Goal: Check status: Check status

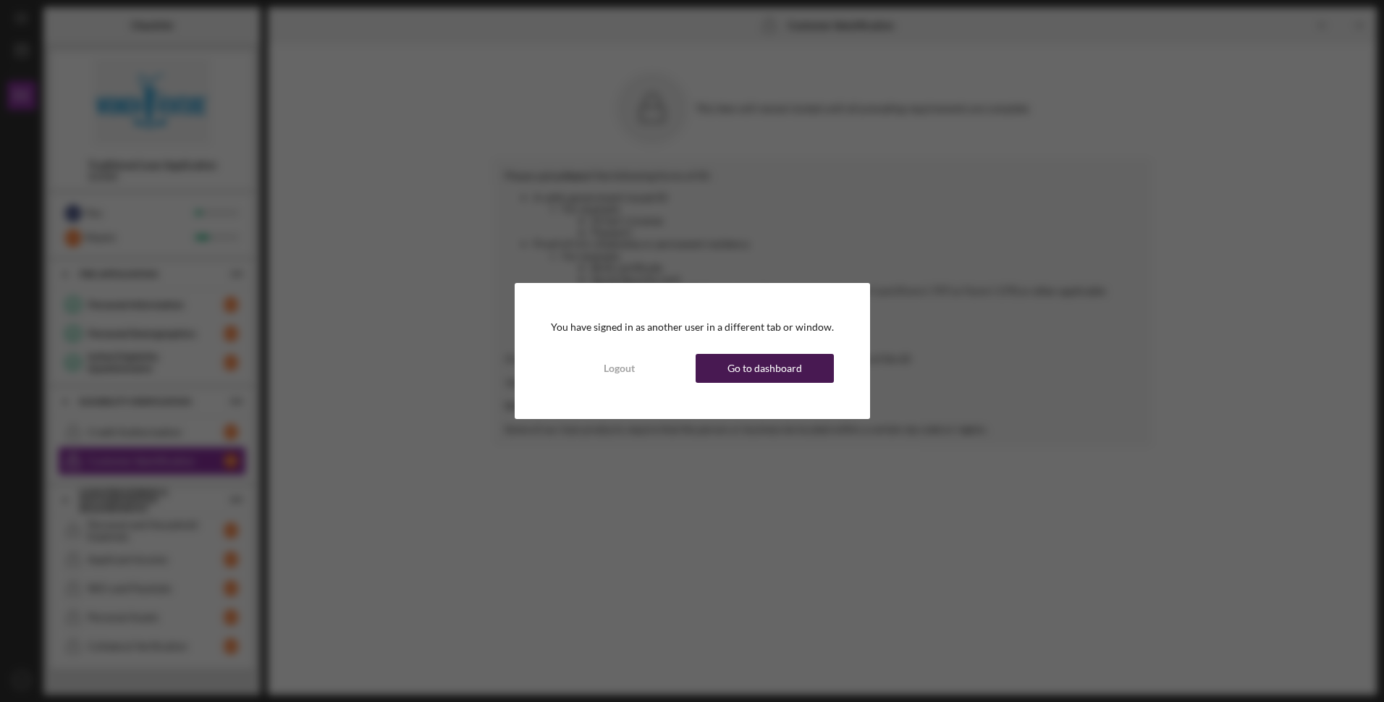
click at [741, 373] on div "Go to dashboard" at bounding box center [764, 368] width 75 height 29
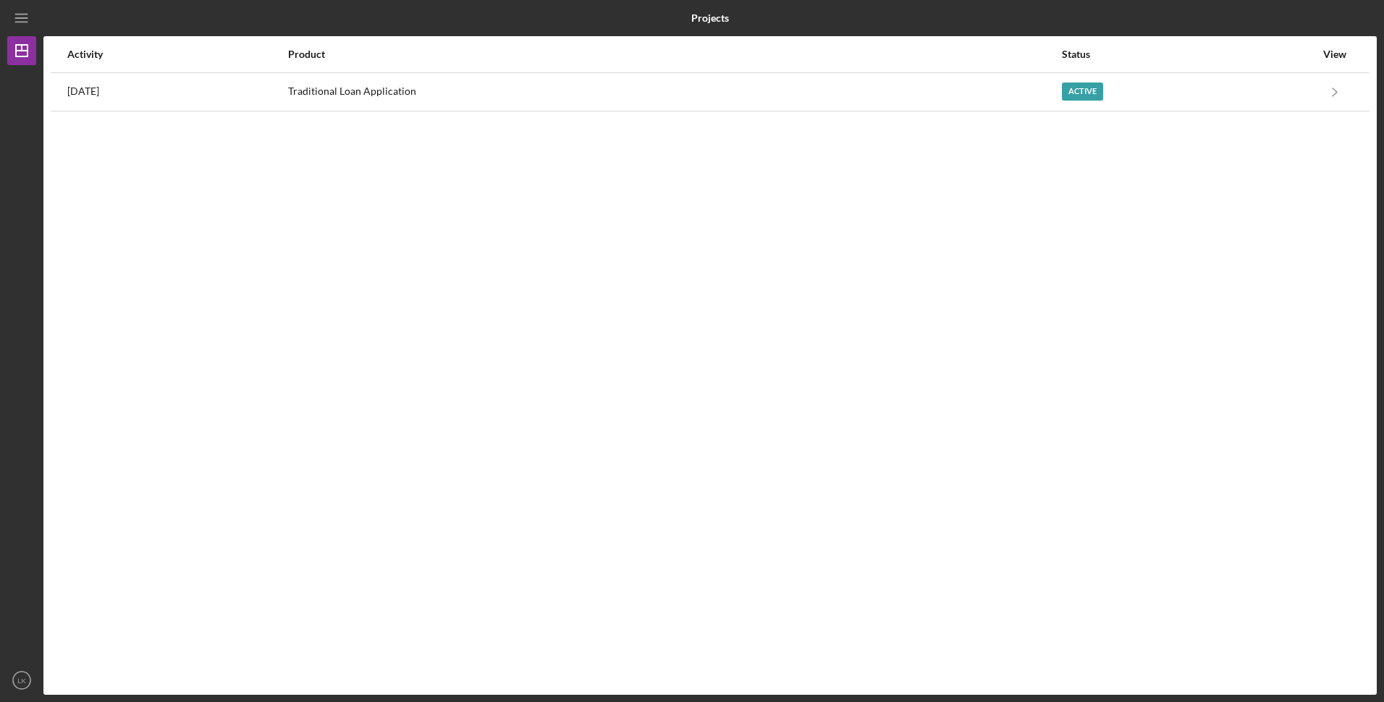
click at [1334, 56] on div "View" at bounding box center [1334, 54] width 36 height 12
click at [22, 17] on icon "Icon/Menu" at bounding box center [22, 18] width 33 height 33
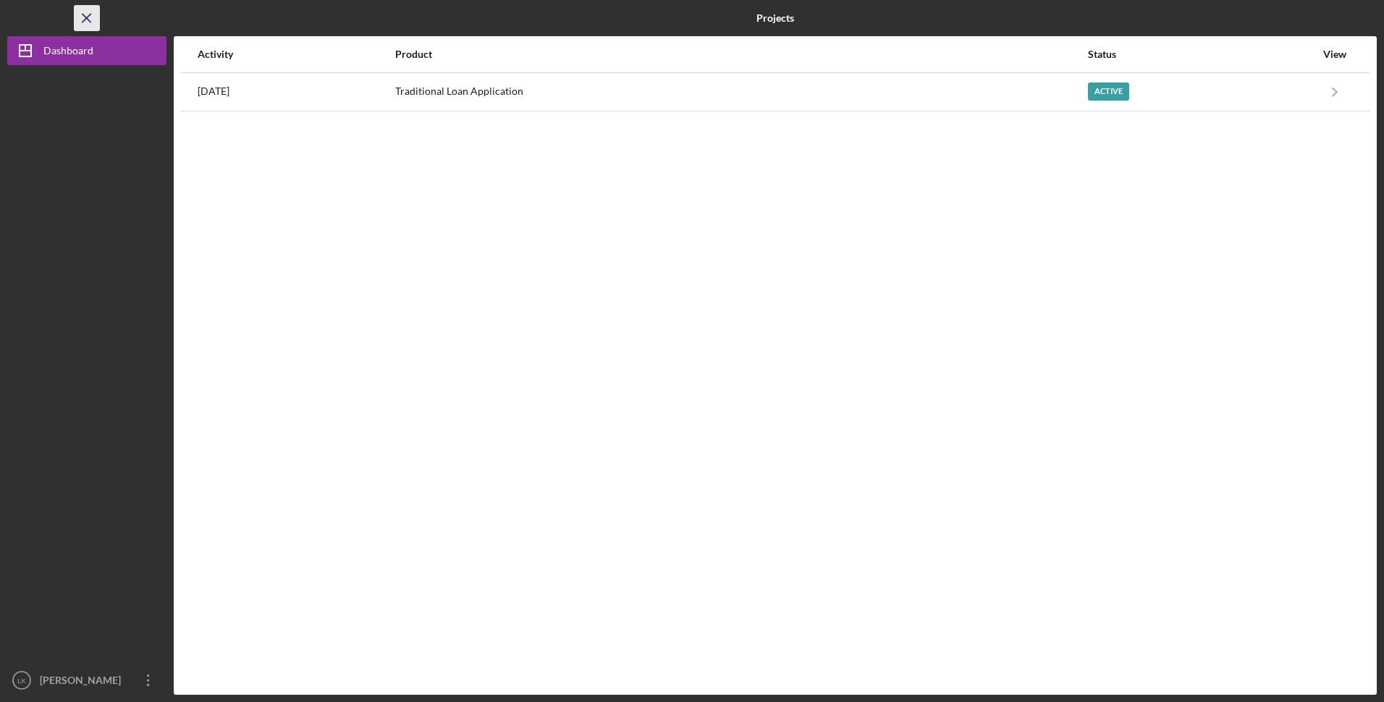
click at [87, 19] on line "button" at bounding box center [87, 18] width 8 height 8
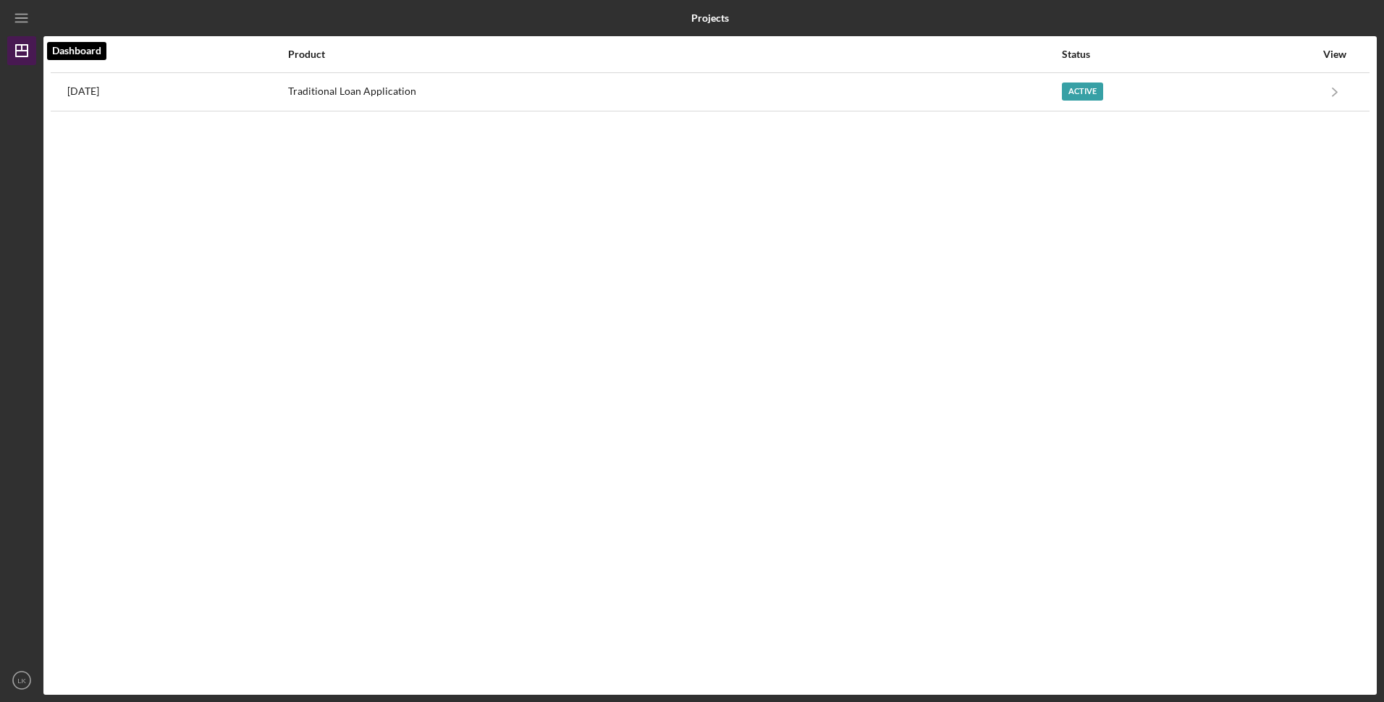
click at [22, 46] on line "button" at bounding box center [22, 48] width 0 height 6
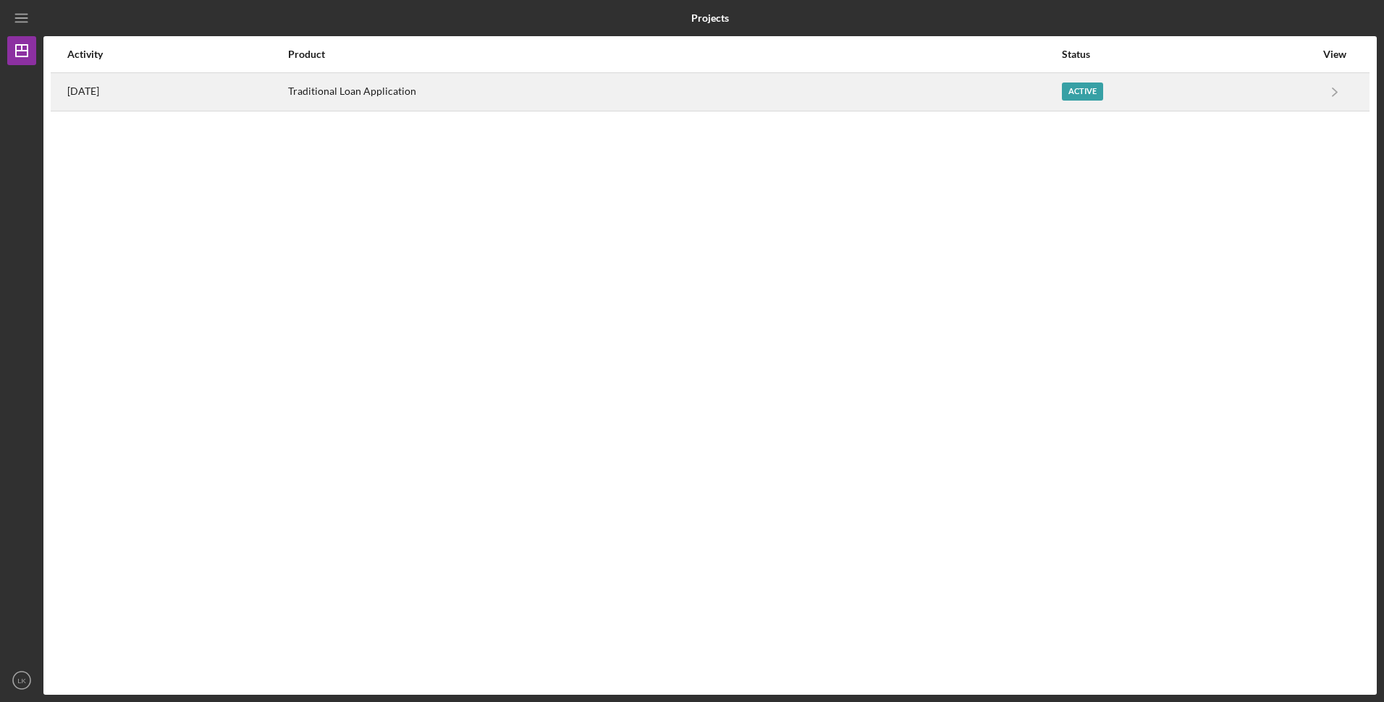
click at [793, 103] on div "Traditional Loan Application" at bounding box center [674, 92] width 772 height 36
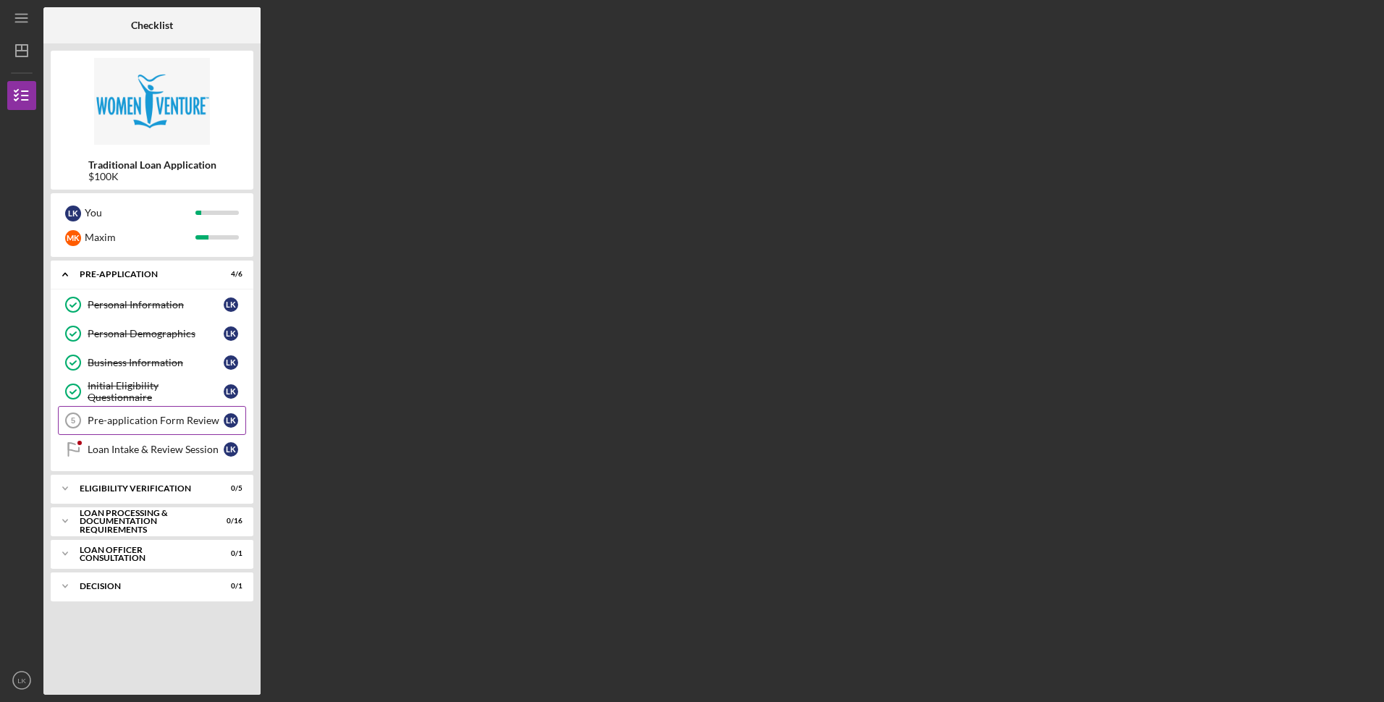
click at [160, 421] on div "Pre-application Form Review" at bounding box center [156, 421] width 136 height 12
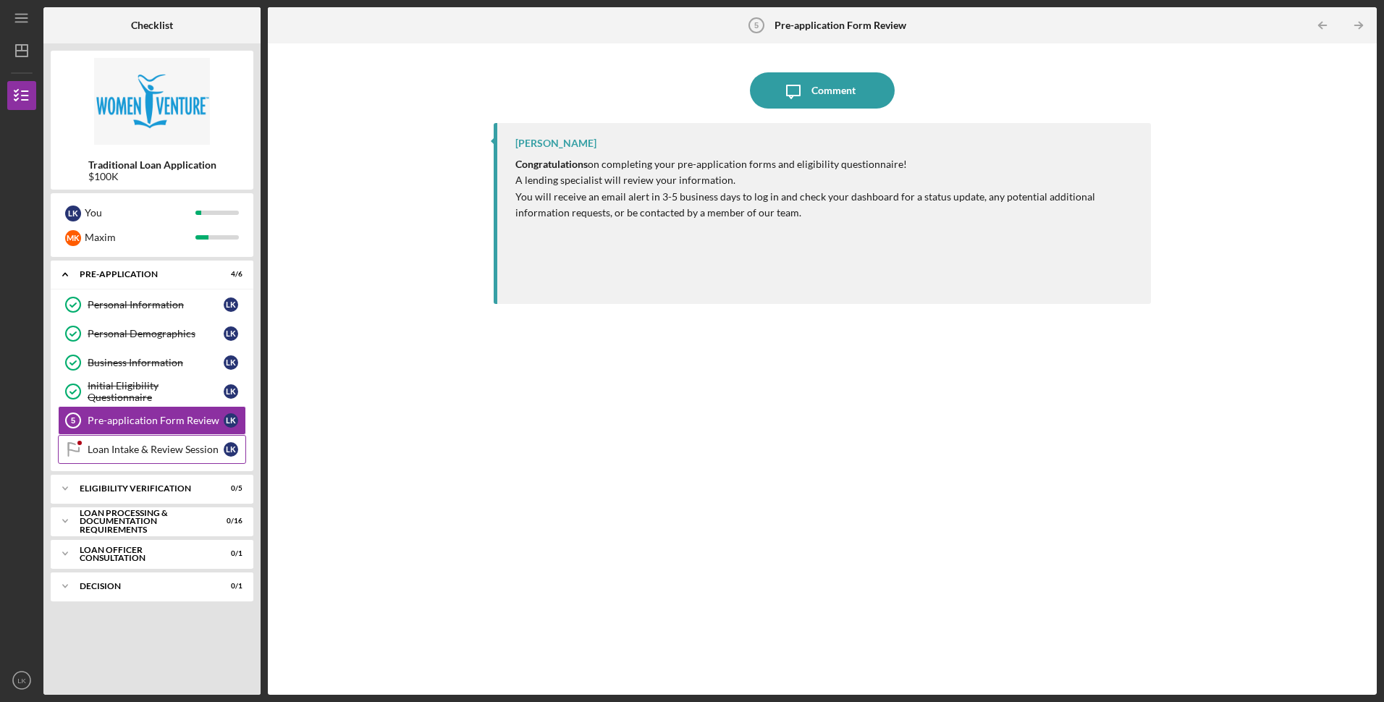
click at [162, 444] on div "Loan Intake & Review Session" at bounding box center [156, 450] width 136 height 12
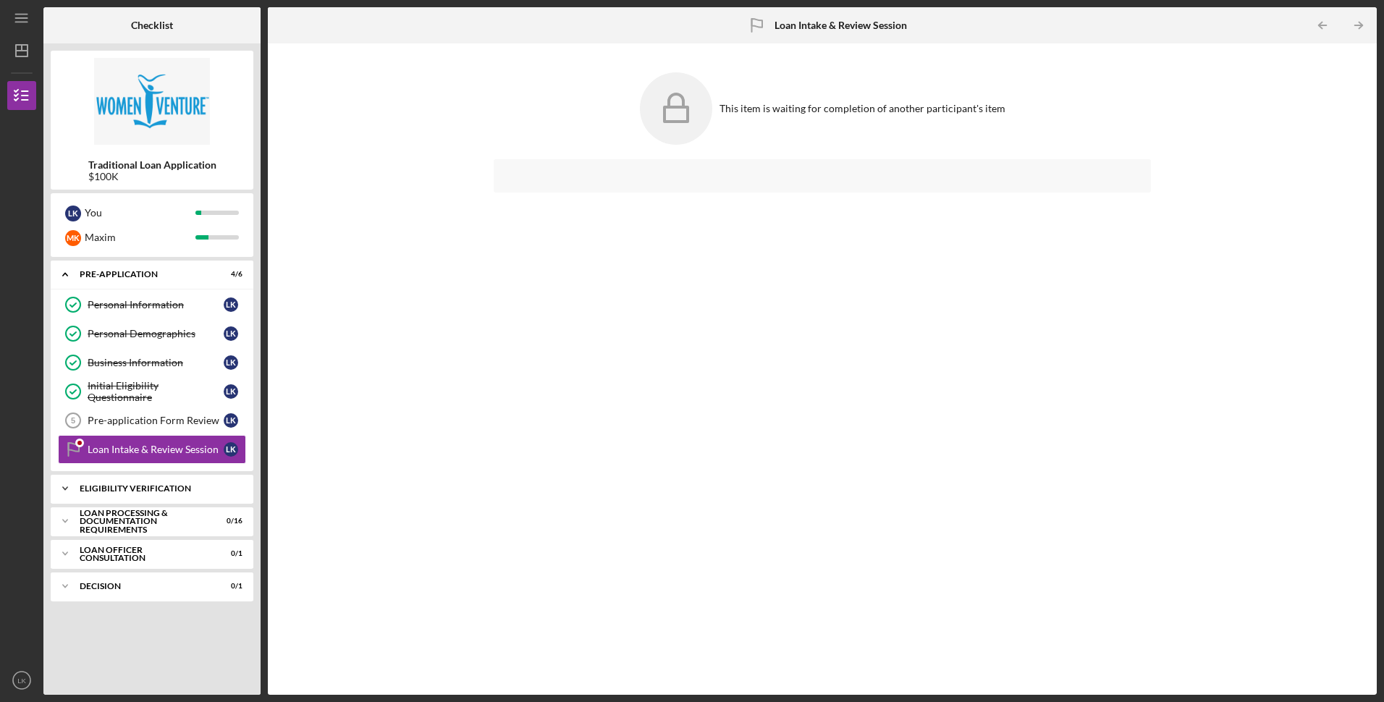
click at [185, 475] on div "Icon/Expander Eligibility Verification 0 / 5" at bounding box center [152, 488] width 203 height 29
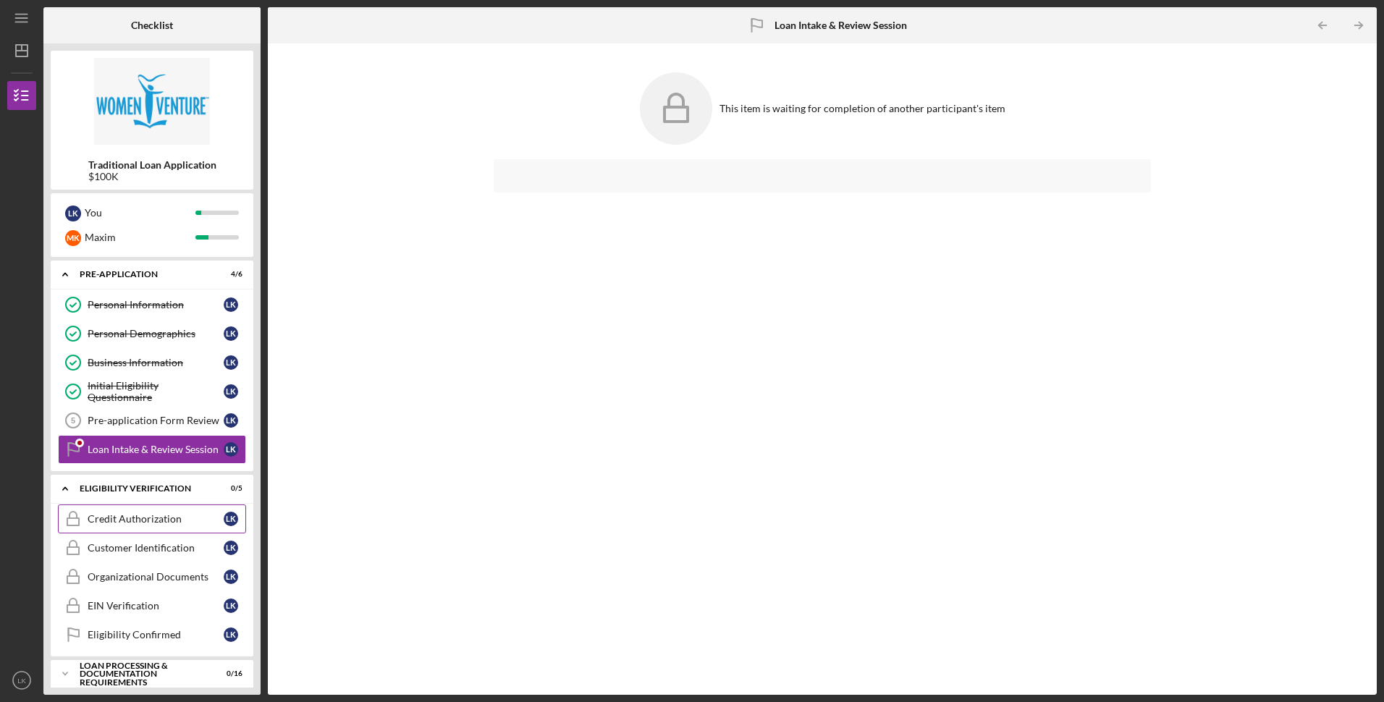
click at [162, 510] on link "Credit Authorization Credit Authorization L K" at bounding box center [152, 518] width 188 height 29
